Goal: Transaction & Acquisition: Purchase product/service

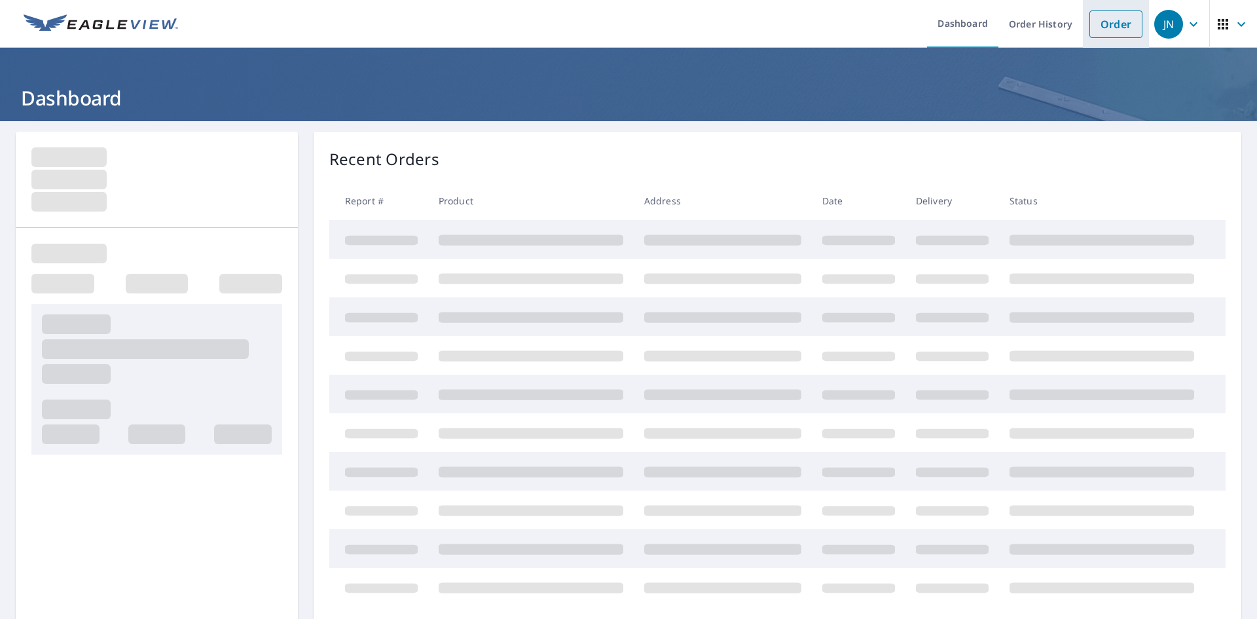
click at [1116, 27] on link "Order" at bounding box center [1116, 24] width 53 height 28
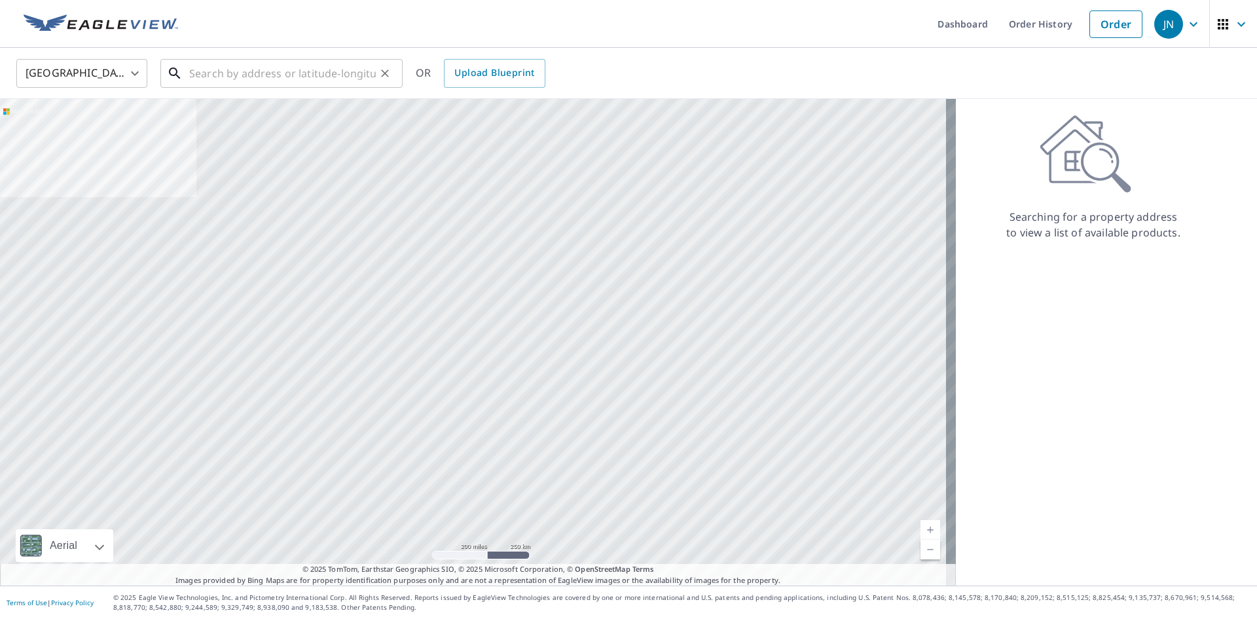
click at [229, 76] on input "text" at bounding box center [282, 73] width 187 height 37
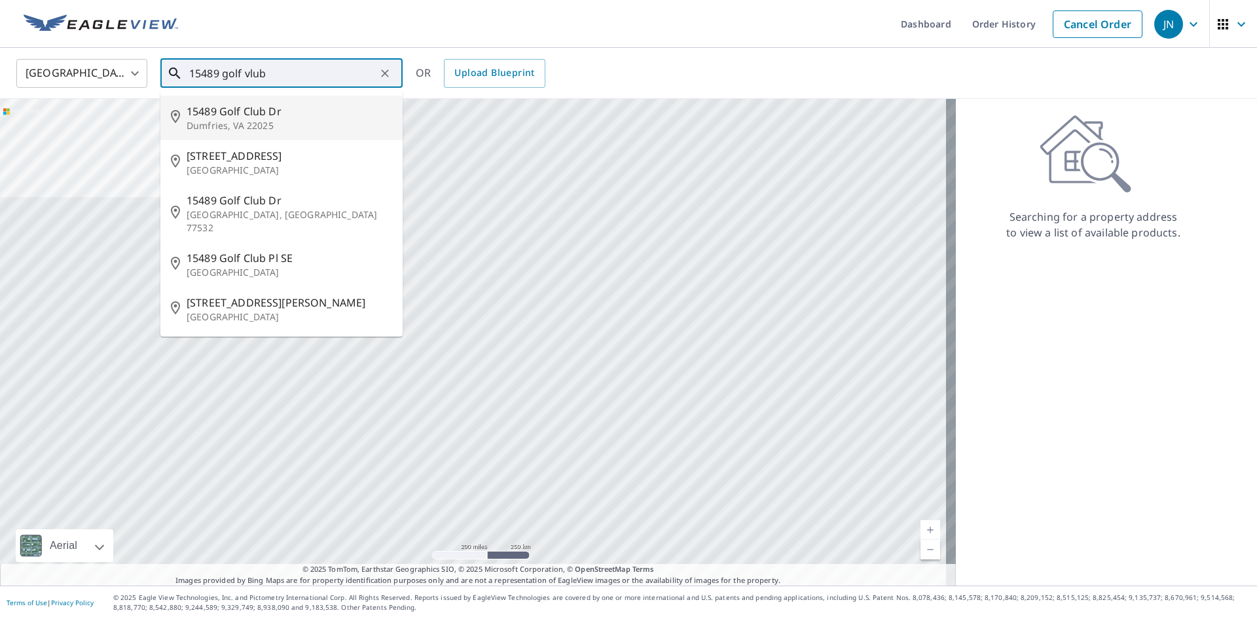
click at [224, 120] on p "Dumfries, VA 22025" at bounding box center [290, 125] width 206 height 13
type input "[STREET_ADDRESS][PERSON_NAME]"
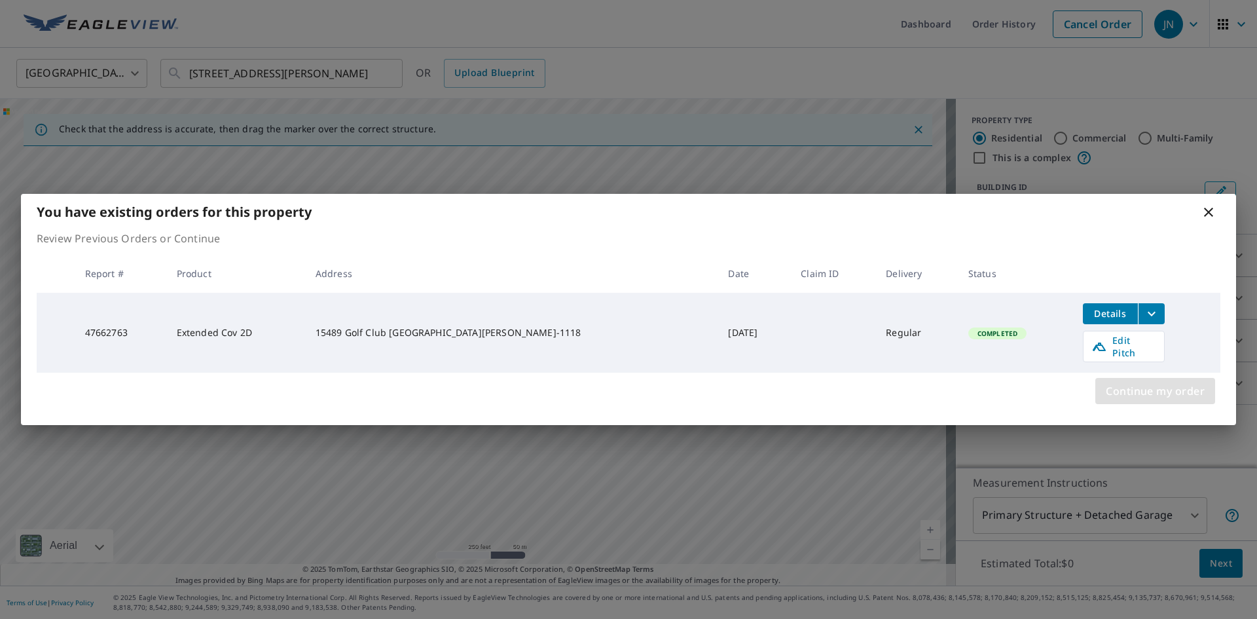
click at [1152, 383] on span "Continue my order" at bounding box center [1155, 391] width 99 height 18
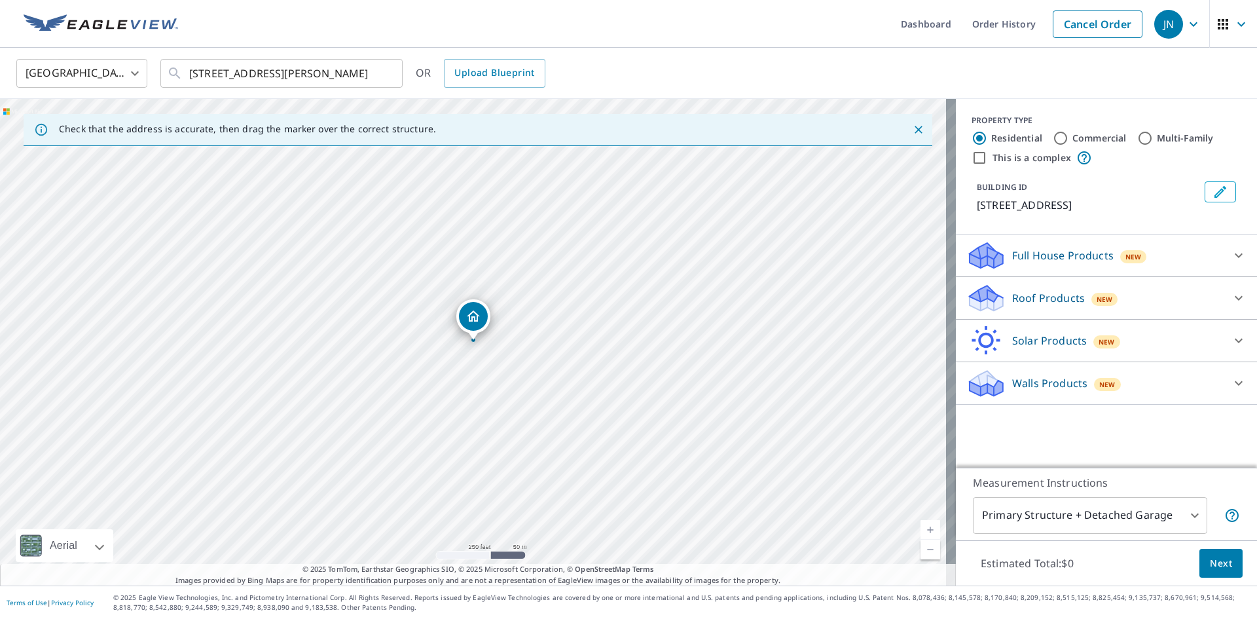
click at [1002, 298] on div "Roof Products New" at bounding box center [1094, 298] width 257 height 31
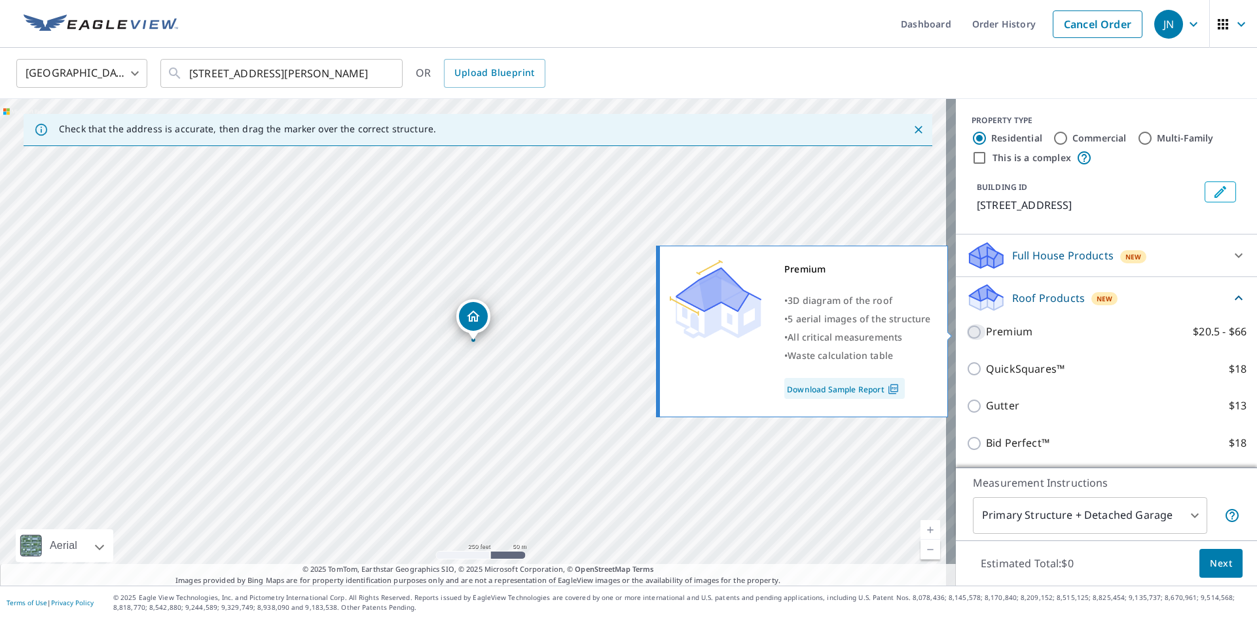
click at [966, 331] on input "Premium $20.5 - $66" at bounding box center [976, 332] width 20 height 16
checkbox input "true"
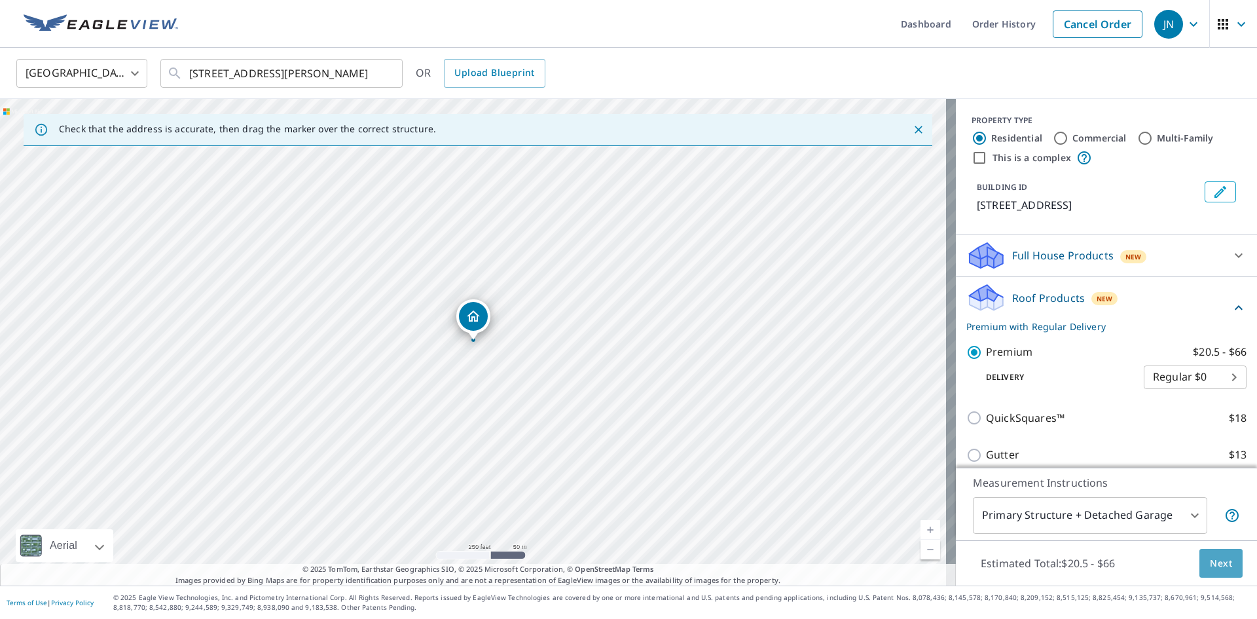
click at [1214, 565] on span "Next" at bounding box center [1221, 563] width 22 height 16
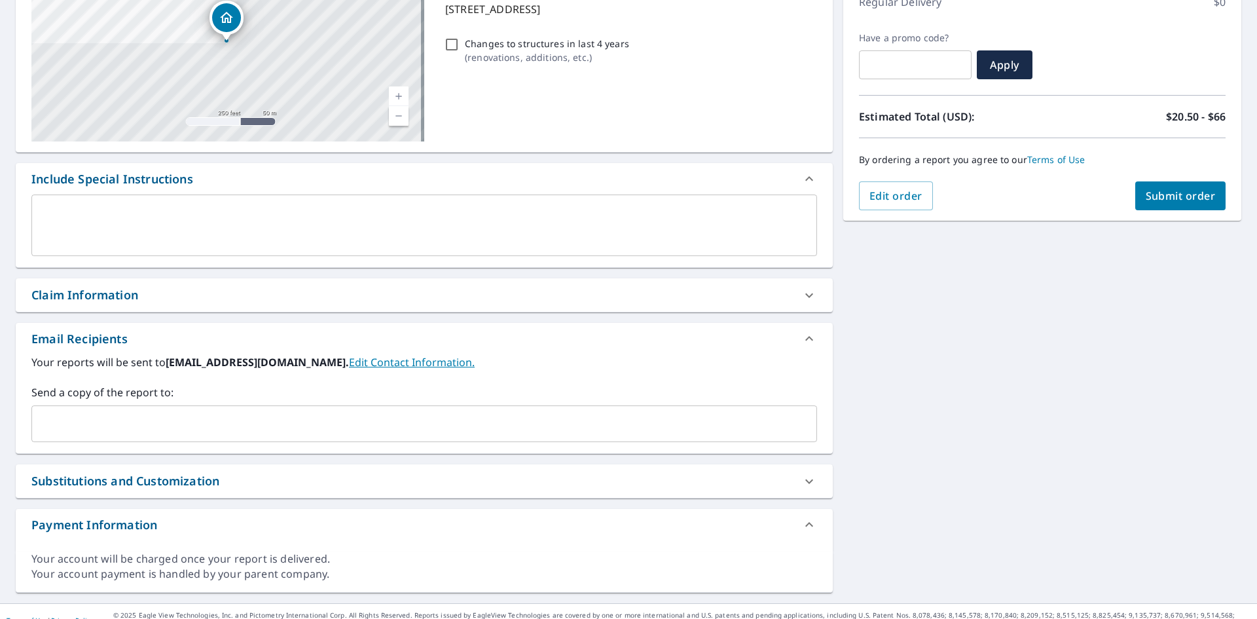
scroll to position [215, 0]
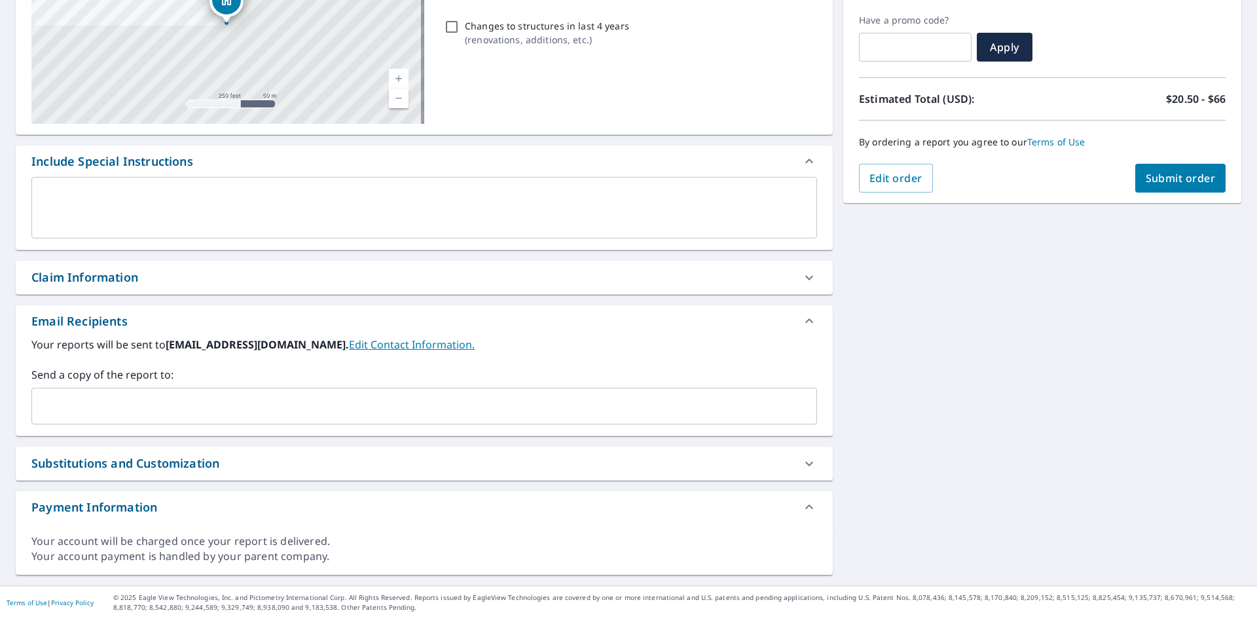
click at [148, 400] on input "text" at bounding box center [414, 406] width 754 height 25
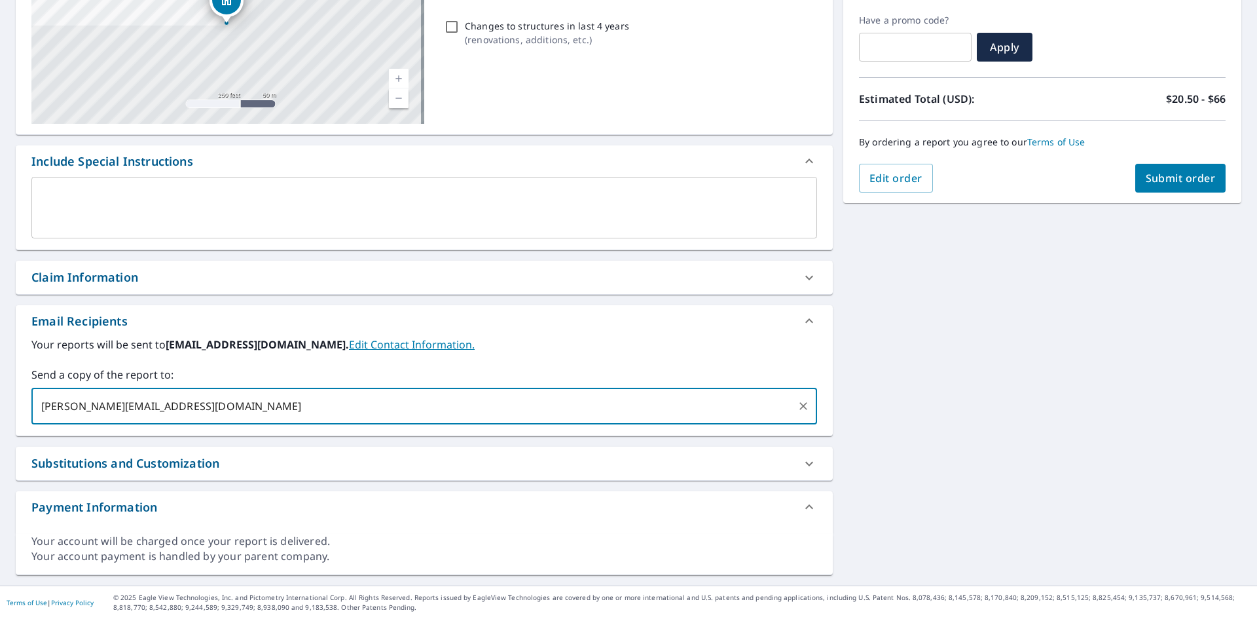
type input "[PERSON_NAME][EMAIL_ADDRESS][DOMAIN_NAME]"
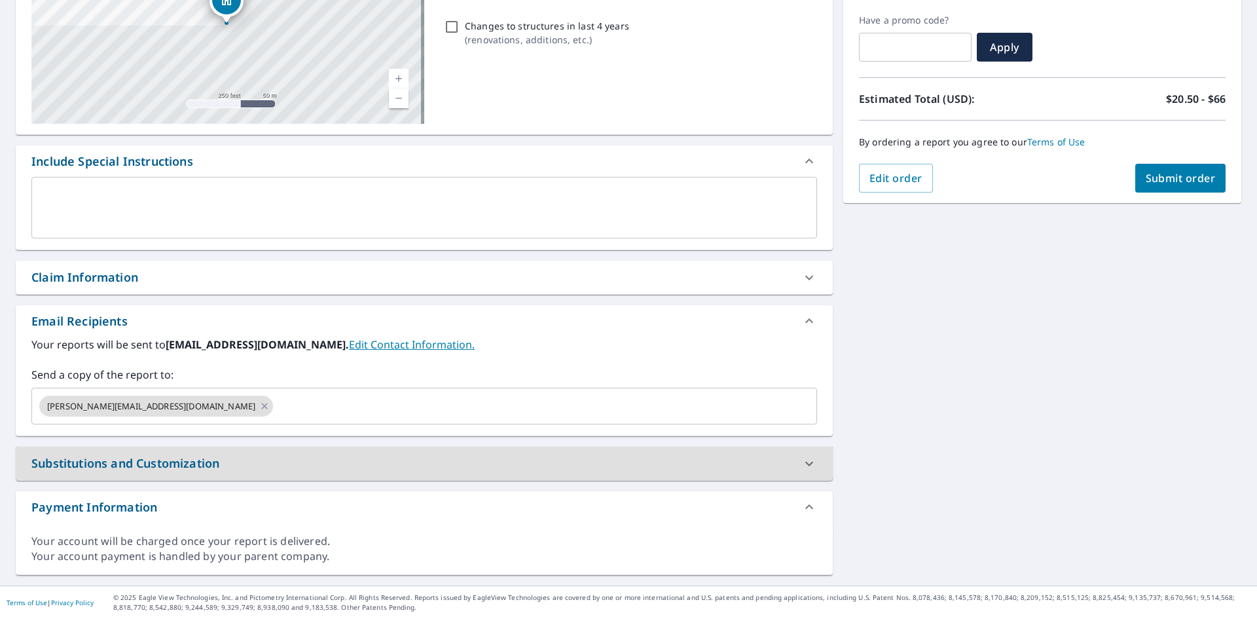
click at [1170, 176] on span "Submit order" at bounding box center [1181, 178] width 70 height 14
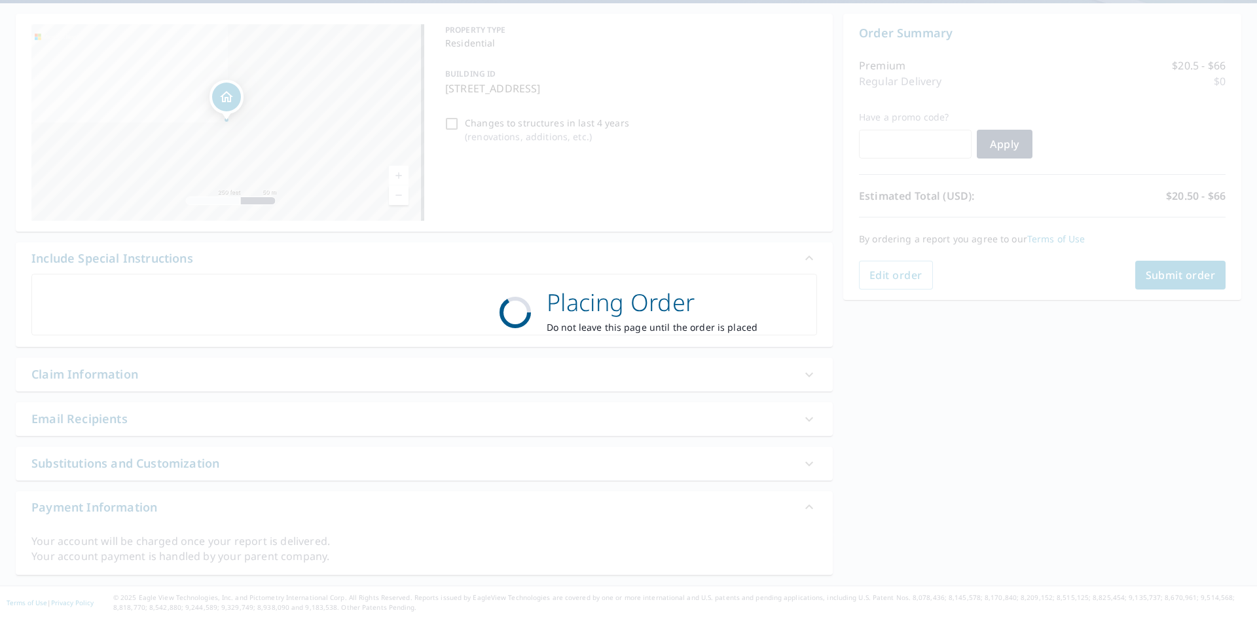
scroll to position [118, 0]
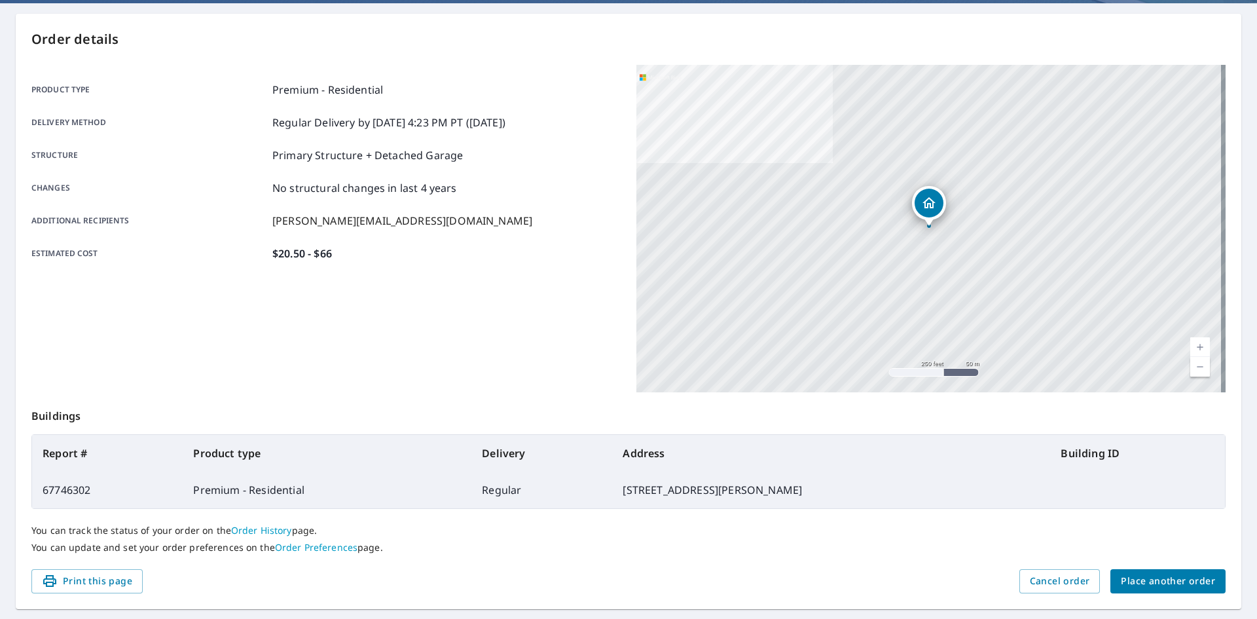
click at [244, 310] on div "Product type Premium - Residential Delivery method Regular Delivery by [DATE] 4…" at bounding box center [325, 228] width 589 height 327
